Goal: Information Seeking & Learning: Learn about a topic

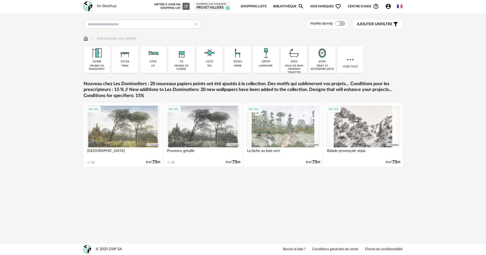
click at [255, 8] on link "Shopping Lists" at bounding box center [254, 7] width 26 height 12
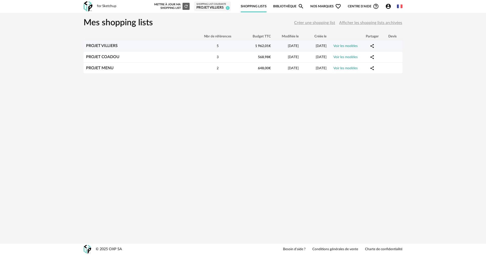
click at [120, 44] on div "PROJET VILLIERS" at bounding box center [139, 46] width 111 height 5
click at [132, 44] on div "PROJET VILLIERS" at bounding box center [139, 46] width 111 height 5
click at [342, 47] on link "Voir les modèles" at bounding box center [345, 46] width 24 height 4
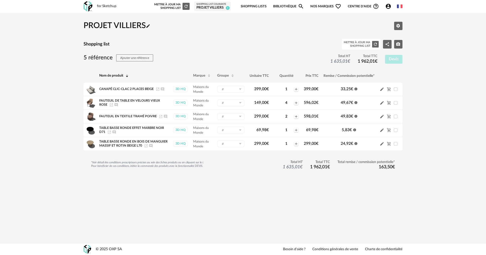
click at [290, 4] on link "Bibliothèque Magnify icon" at bounding box center [288, 7] width 31 height 12
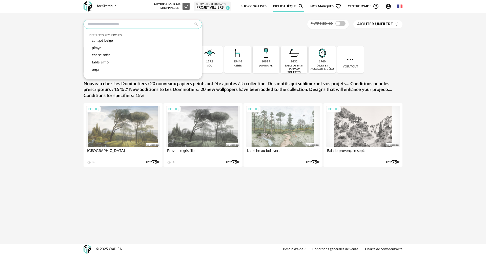
click at [97, 26] on input "text" at bounding box center [143, 24] width 118 height 9
click at [105, 62] on span "table elmo" at bounding box center [100, 62] width 17 height 4
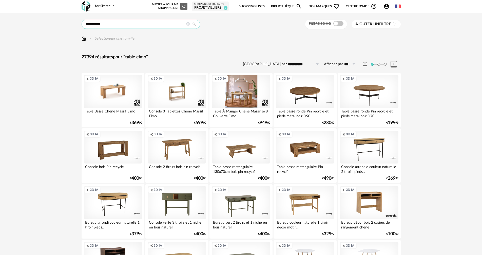
click at [121, 26] on input "**********" at bounding box center [141, 24] width 118 height 9
type input "**********"
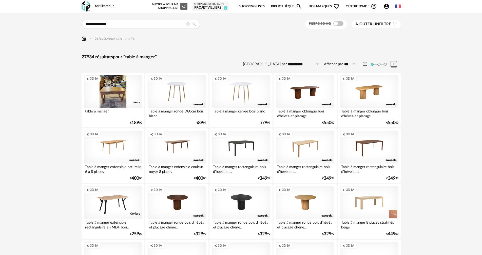
click at [364, 25] on span "Ajouter un" at bounding box center [367, 24] width 24 height 4
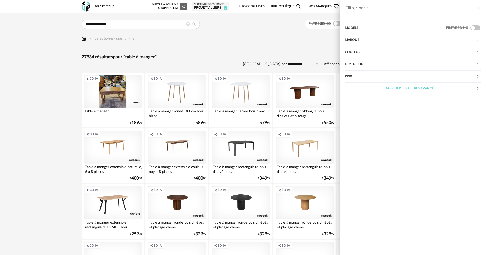
click at [360, 42] on div "Marque" at bounding box center [410, 40] width 131 height 12
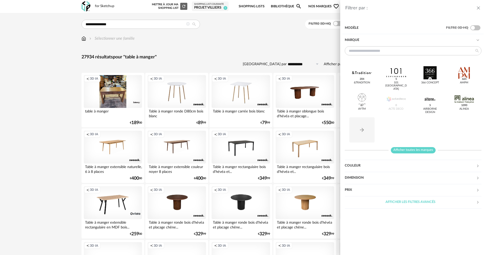
click at [418, 149] on span "Afficher toutes les marques" at bounding box center [413, 150] width 45 height 6
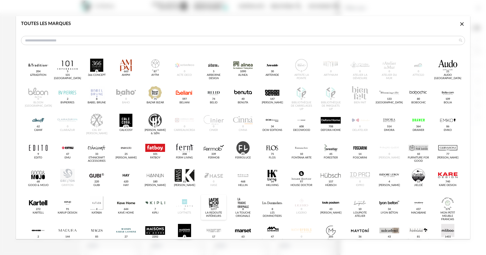
click at [215, 197] on div "dialog" at bounding box center [214, 203] width 20 height 13
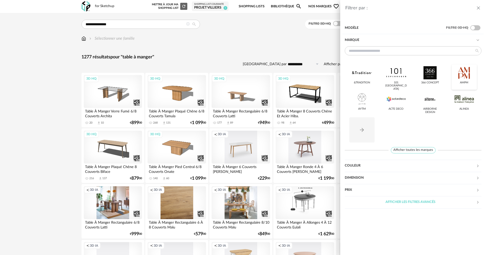
click at [466, 73] on div at bounding box center [464, 72] width 20 height 13
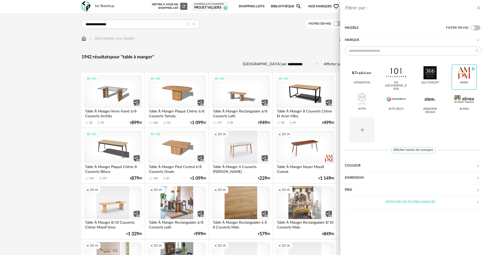
click at [49, 99] on div "Filtrer par : Modèle Filtre 3D HQ Marque &tradition 101 [GEOGRAPHIC_DATA] 366 C…" at bounding box center [243, 127] width 486 height 255
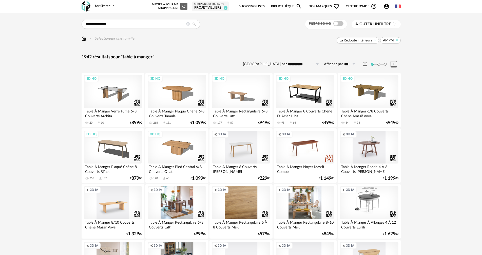
click at [389, 26] on span "Ajouter un filtre" at bounding box center [373, 24] width 36 height 5
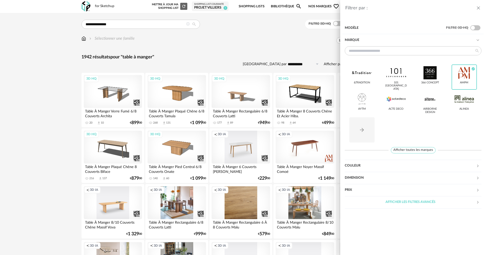
click at [359, 189] on div "Prix" at bounding box center [410, 190] width 131 height 12
click at [415, 206] on input "text" at bounding box center [409, 206] width 22 height 9
type input "***"
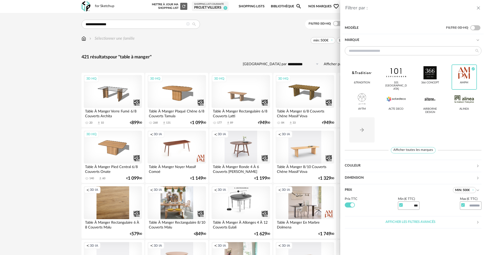
click at [45, 96] on div "Filtrer par : Modèle Filtre 3D HQ Marque &tradition 101 [GEOGRAPHIC_DATA] 366 C…" at bounding box center [243, 127] width 486 height 255
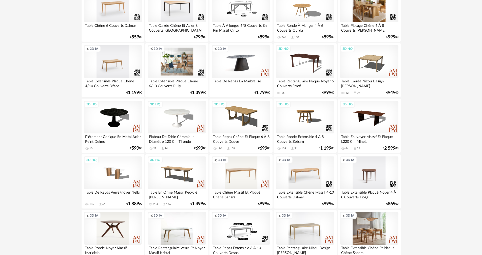
scroll to position [962, 0]
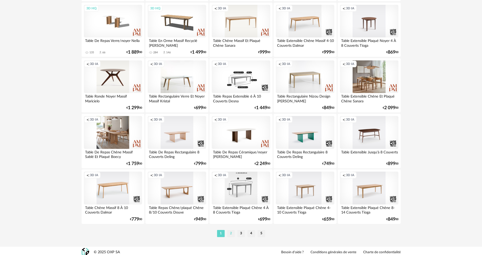
click at [230, 233] on li "2" at bounding box center [231, 233] width 8 height 7
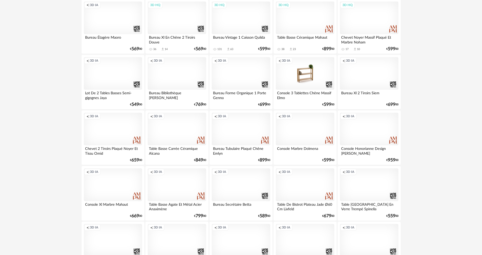
scroll to position [965, 0]
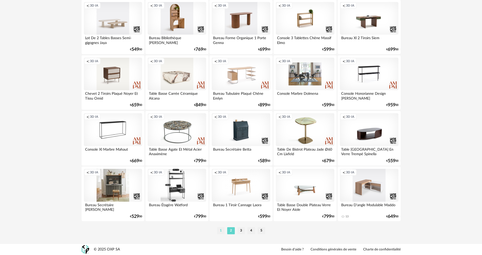
click at [221, 231] on li "1" at bounding box center [221, 231] width 8 height 7
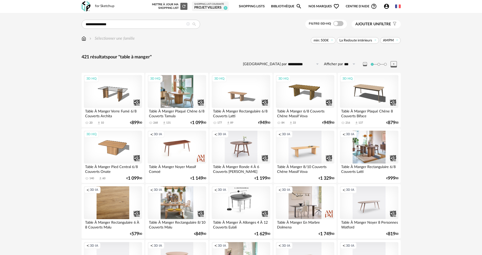
click at [178, 96] on div "3D HQ" at bounding box center [177, 91] width 58 height 33
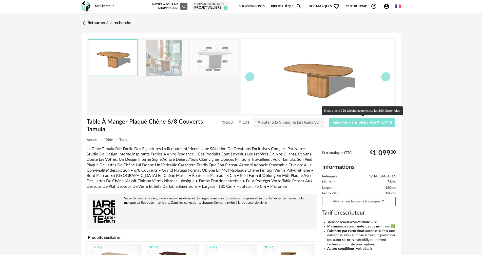
click at [345, 123] on span "Importer dans SketchUp (9,2 Mo)" at bounding box center [361, 122] width 59 height 4
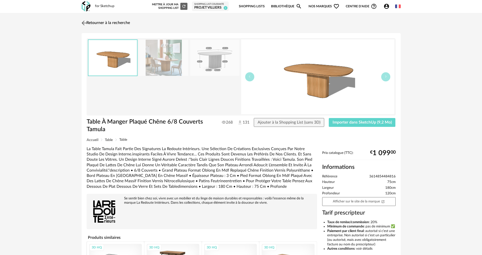
click at [117, 23] on link "Retourner à la recherche" at bounding box center [105, 22] width 50 height 11
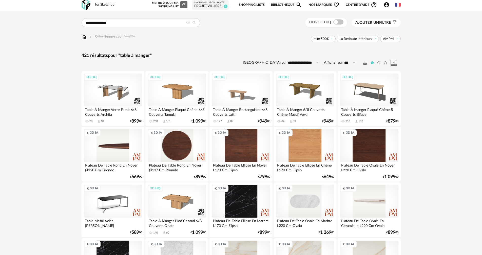
scroll to position [127, 0]
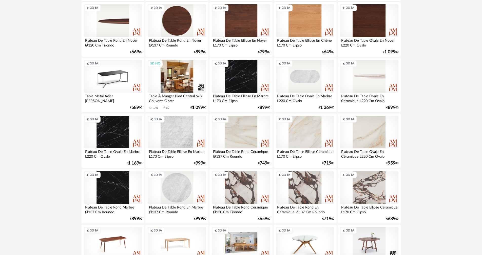
click at [178, 79] on div "3D HQ" at bounding box center [177, 76] width 58 height 33
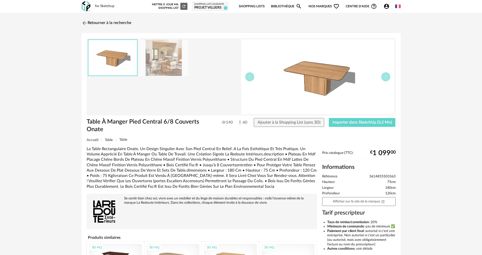
click at [174, 65] on img at bounding box center [163, 58] width 49 height 36
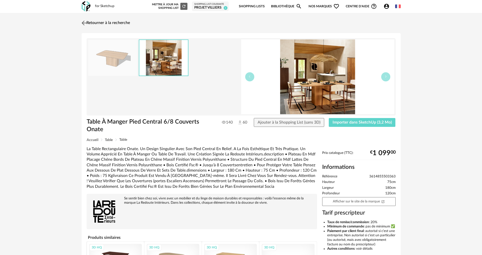
click at [105, 24] on link "Retourner à la recherche" at bounding box center [105, 22] width 50 height 11
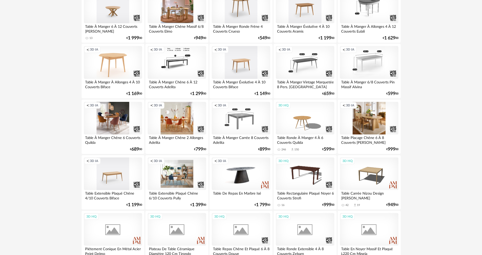
scroll to position [702, 0]
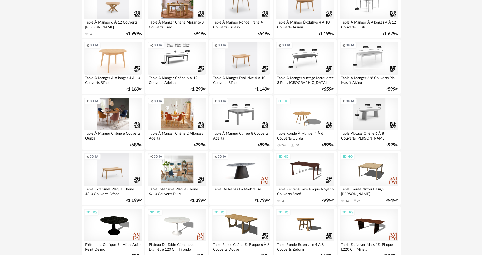
click at [370, 119] on div "Creation icon 3D IA" at bounding box center [369, 114] width 58 height 33
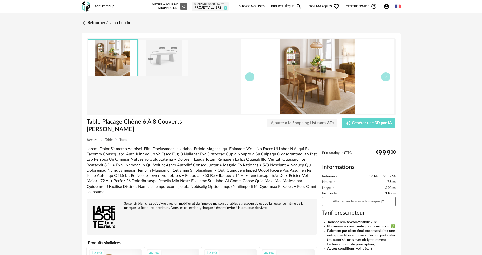
click at [170, 63] on img at bounding box center [163, 58] width 49 height 36
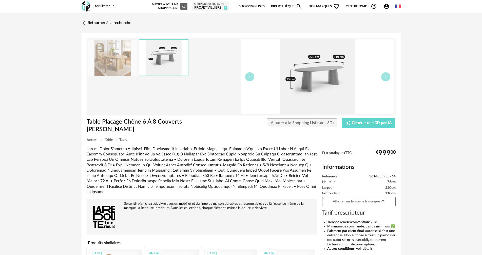
click at [115, 60] on img at bounding box center [112, 58] width 49 height 36
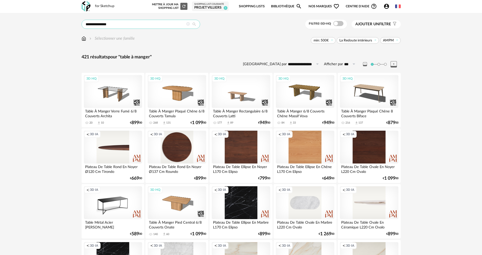
click at [119, 24] on input "**********" at bounding box center [141, 24] width 118 height 9
drag, startPoint x: 119, startPoint y: 24, endPoint x: 78, endPoint y: 27, distance: 40.9
type input "*******"
type input "**********"
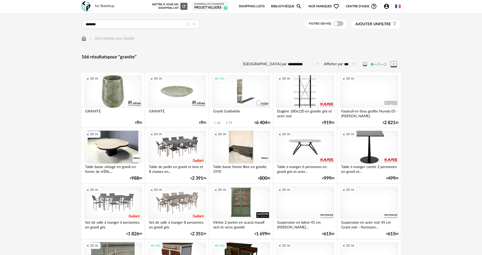
click at [379, 21] on button "Ajouter un filtre s Filter icon" at bounding box center [375, 24] width 49 height 8
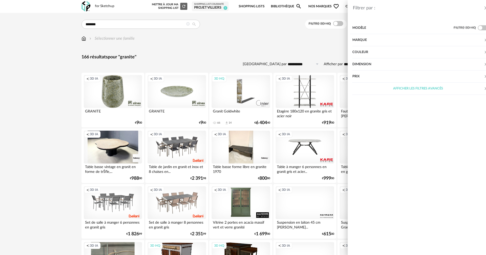
click at [353, 38] on div "Marque" at bounding box center [410, 40] width 131 height 12
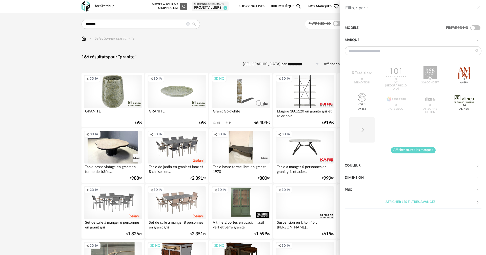
click at [403, 151] on span "Afficher toutes les marques" at bounding box center [413, 150] width 45 height 6
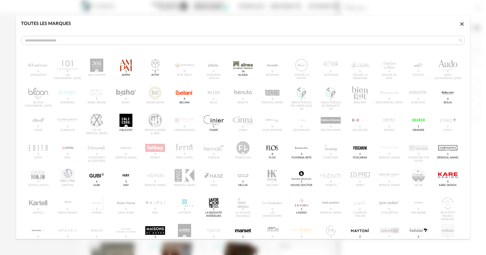
click at [120, 206] on div "&tradition 0 101 Copenhagen 0 366 Concept 0 AMPM 1 AYTM 2 Acte DECO 0 Airborne …" at bounding box center [243, 209] width 444 height 308
click at [124, 205] on div "&tradition 0 101 Copenhagen 0 366 Concept 0 AMPM 1 AYTM 2 Acte DECO 0 Airborne …" at bounding box center [243, 209] width 444 height 308
click at [459, 22] on icon "Close icon" at bounding box center [462, 24] width 6 height 6
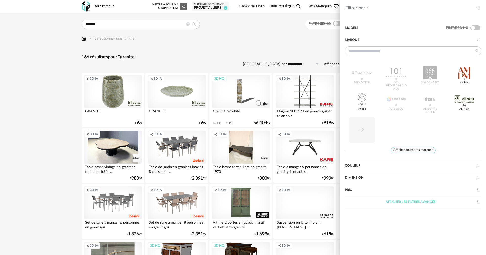
click at [264, 35] on div "Filtrer par : Modèle Filtre 3D HQ Marque &tradition 0 101 Copenhagen 0 366 Conc…" at bounding box center [243, 127] width 486 height 255
